Goal: Navigation & Orientation: Understand site structure

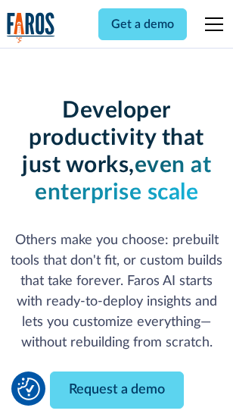
scroll to position [181, 0]
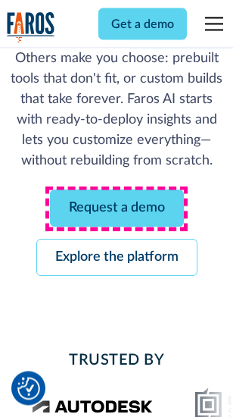
click at [117, 209] on link "Request a demo" at bounding box center [117, 208] width 134 height 37
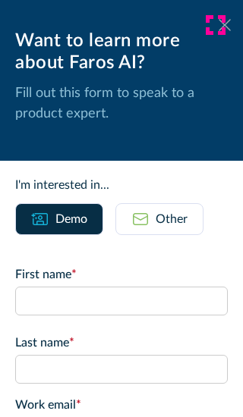
click at [218, 25] on icon at bounding box center [224, 24] width 12 height 11
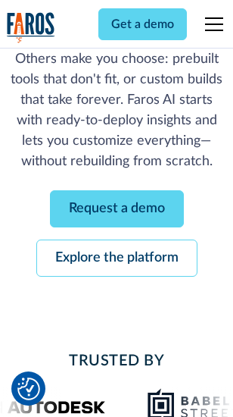
scroll to position [230, 0]
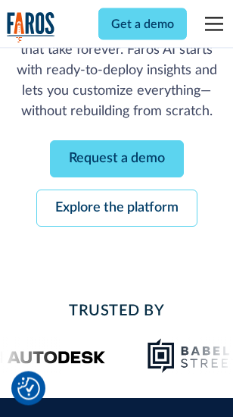
click at [117, 209] on link "Explore the platform" at bounding box center [116, 208] width 161 height 37
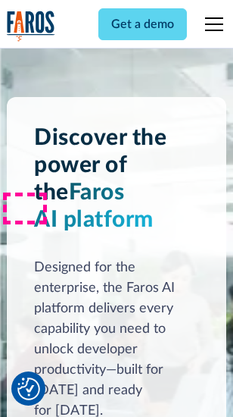
scroll to position [11549, 0]
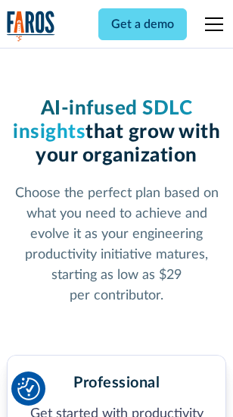
scroll to position [2403, 0]
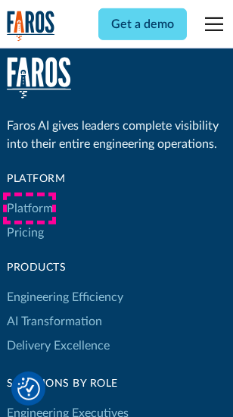
click at [30, 208] on link "Platform" at bounding box center [30, 208] width 46 height 24
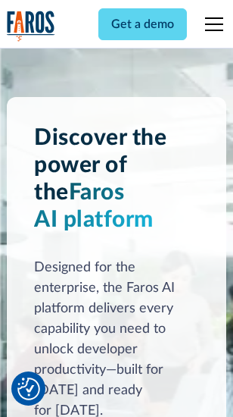
scroll to position [12036, 0]
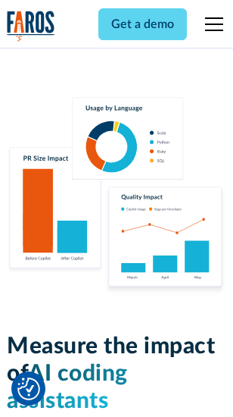
scroll to position [9465, 0]
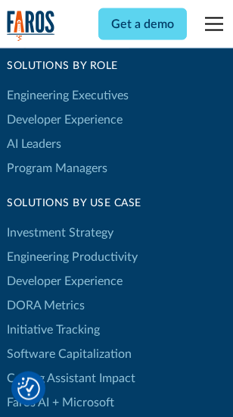
click at [45, 293] on link "DORA Metrics" at bounding box center [46, 305] width 78 height 24
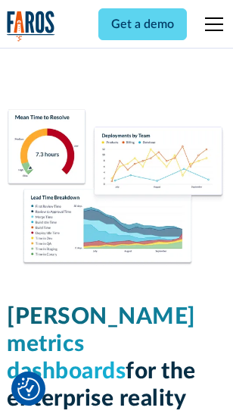
scroll to position [6712, 0]
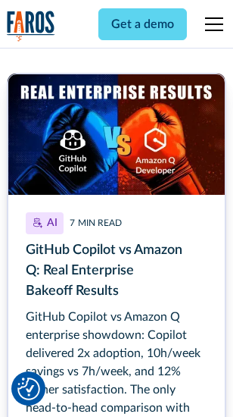
scroll to position [6857, 0]
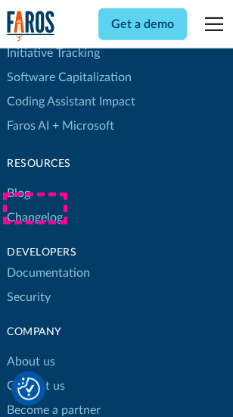
click at [35, 208] on link "Changelog" at bounding box center [35, 217] width 56 height 24
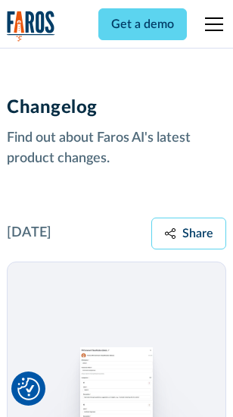
scroll to position [18591, 0]
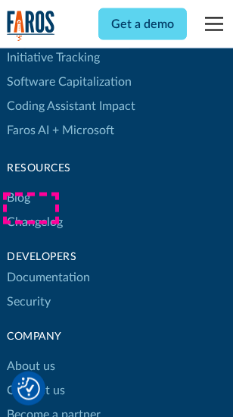
click at [30, 354] on link "About us" at bounding box center [31, 366] width 49 height 24
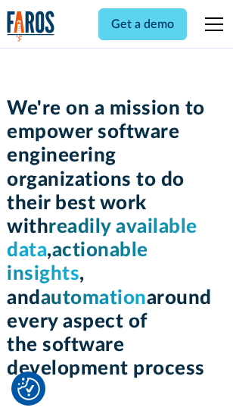
scroll to position [5243, 0]
